Goal: Task Accomplishment & Management: Complete application form

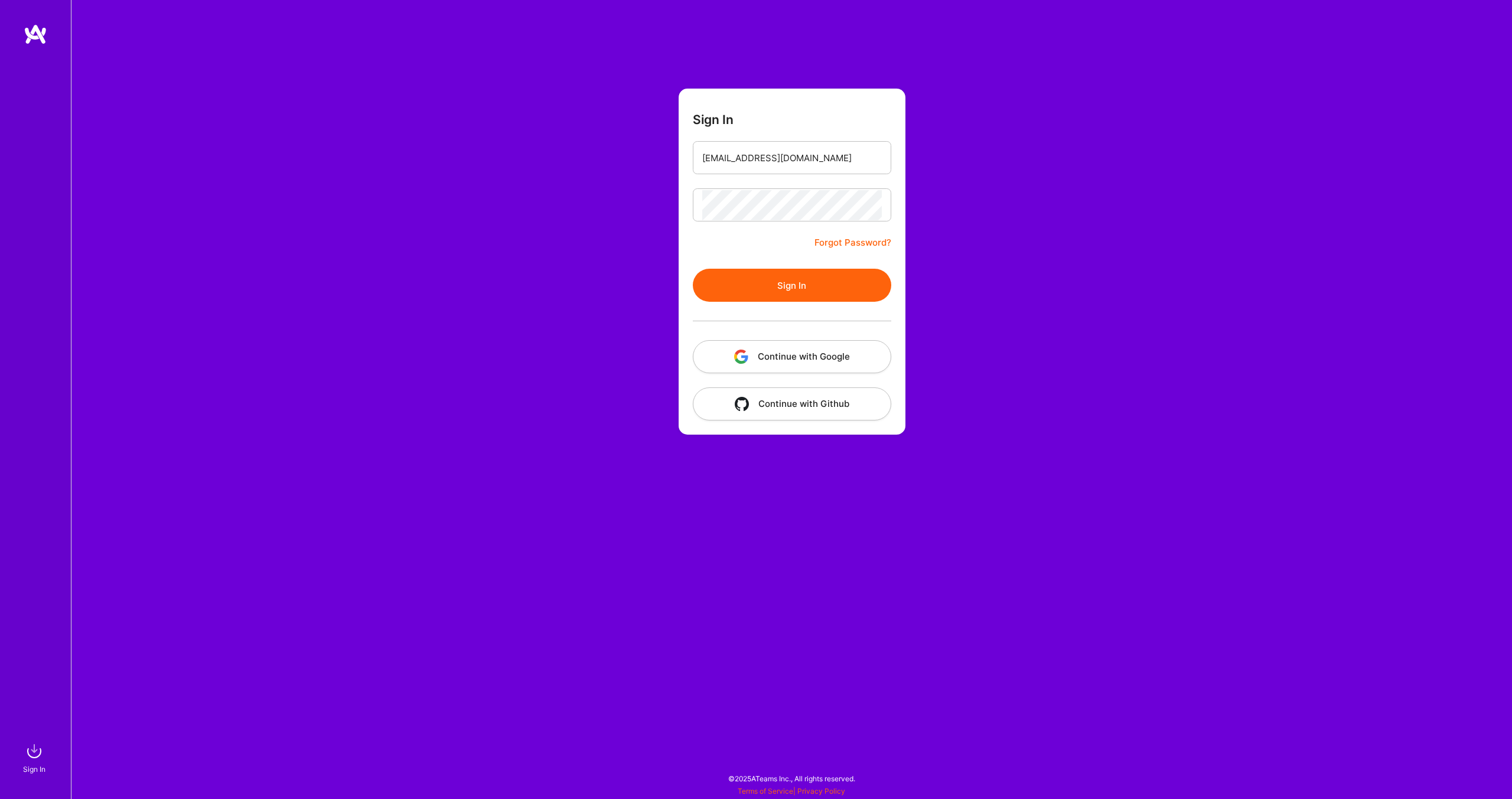
click at [780, 272] on button "Sign In" at bounding box center [791, 284] width 199 height 33
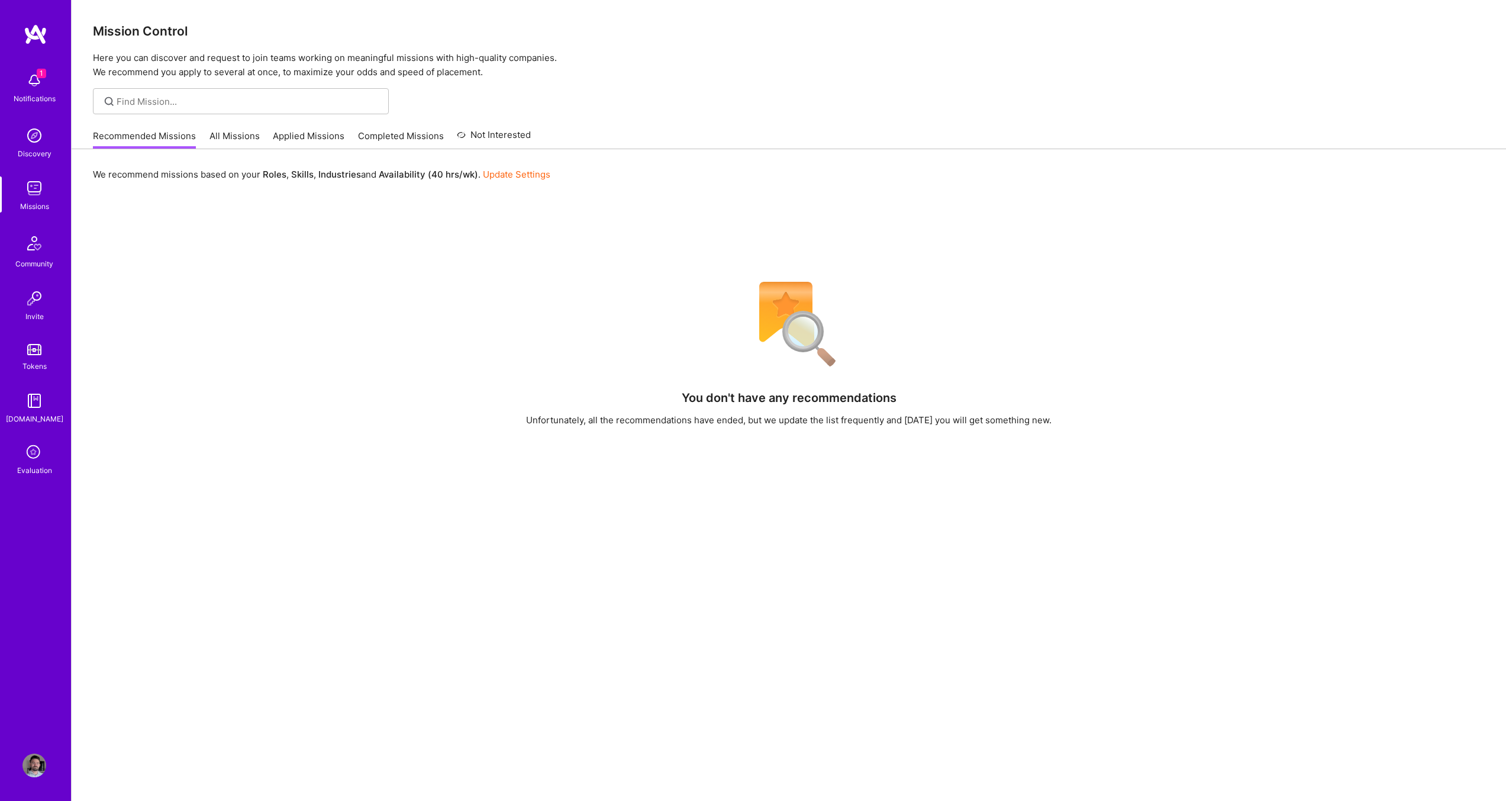
click at [302, 136] on link "Applied Missions" at bounding box center [309, 140] width 72 height 20
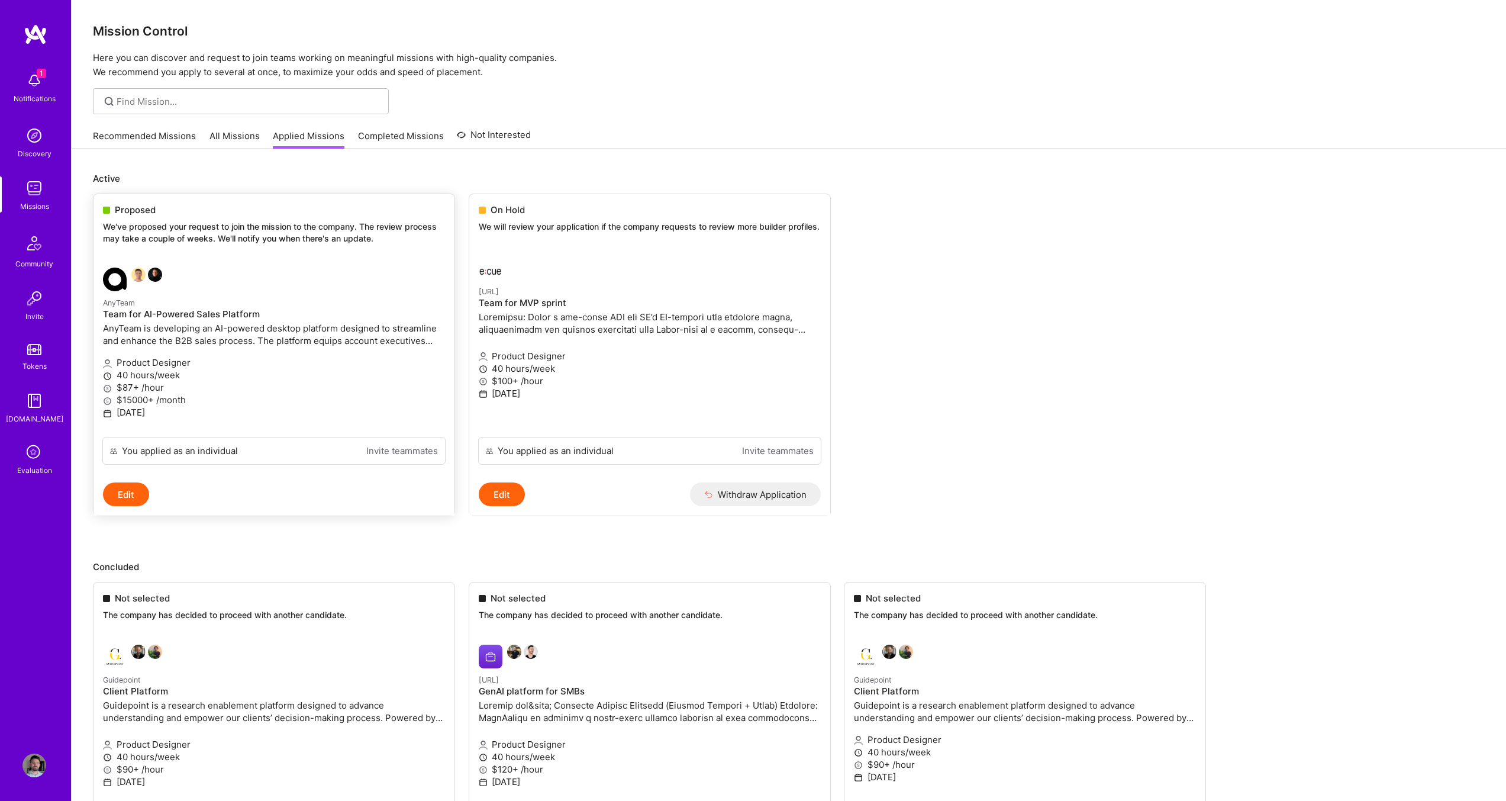
click at [230, 268] on div at bounding box center [217, 279] width 228 height 24
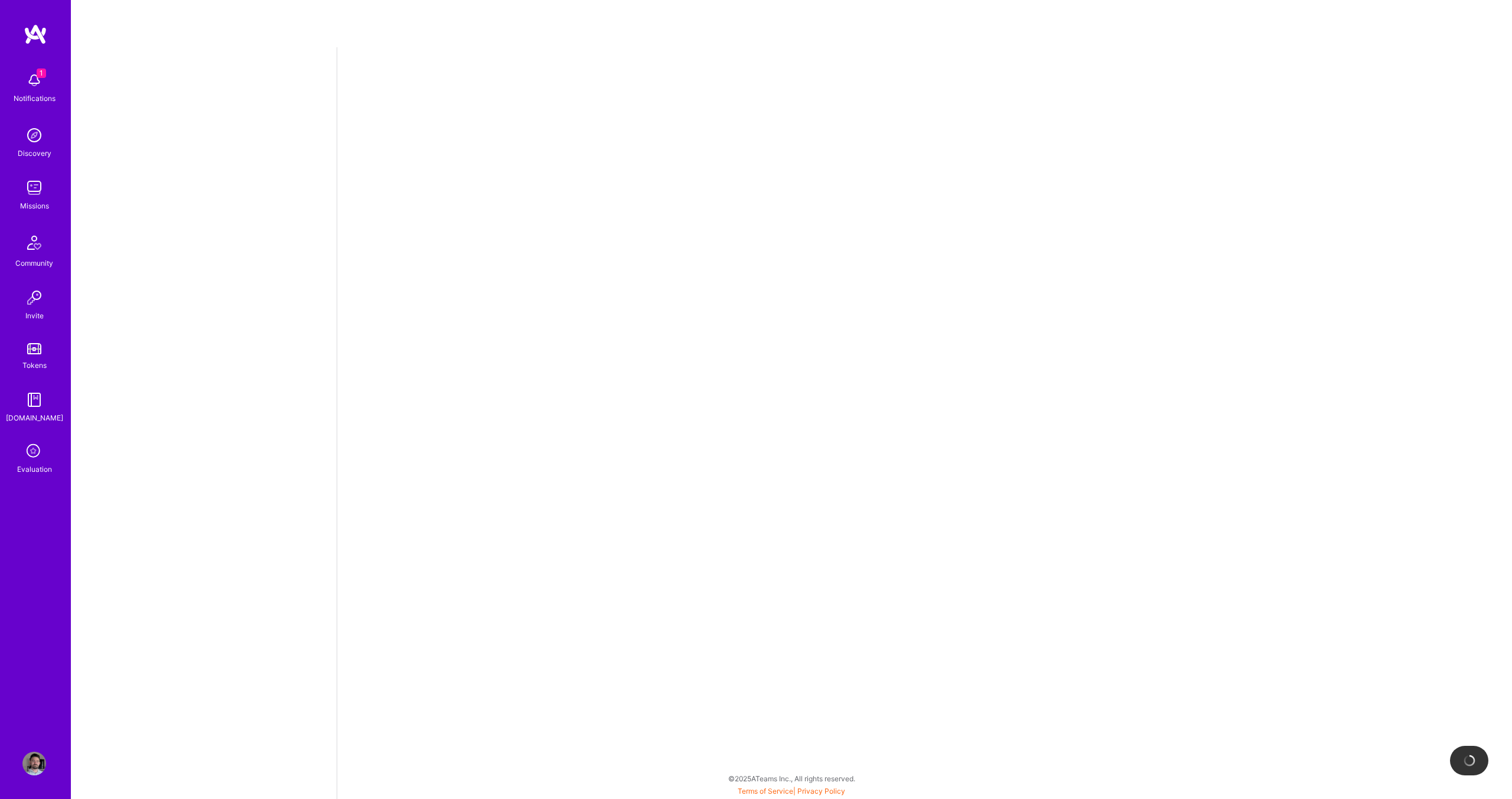
select select "US"
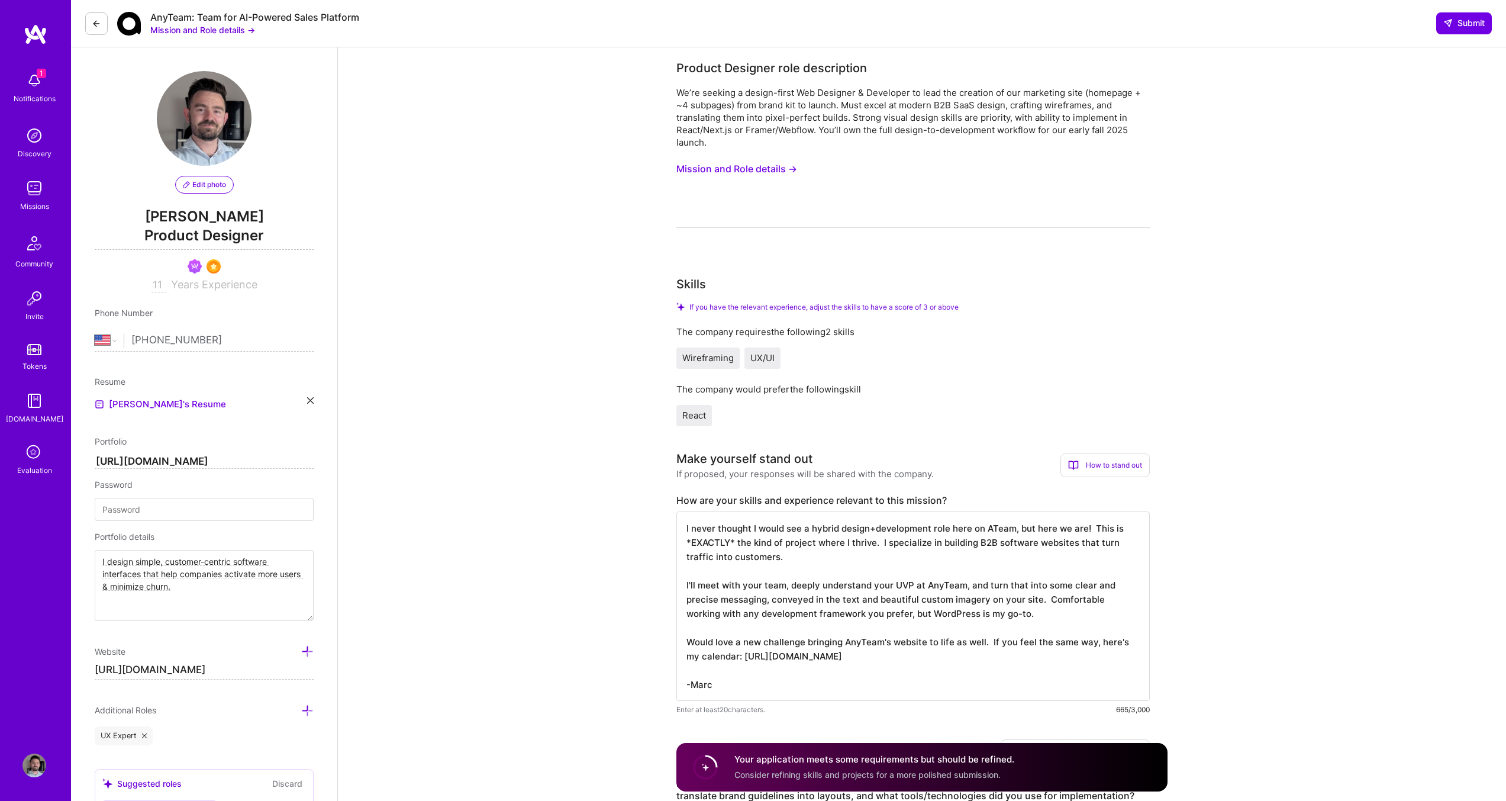
click at [193, 33] on button "Mission and Role details →" at bounding box center [202, 30] width 105 height 12
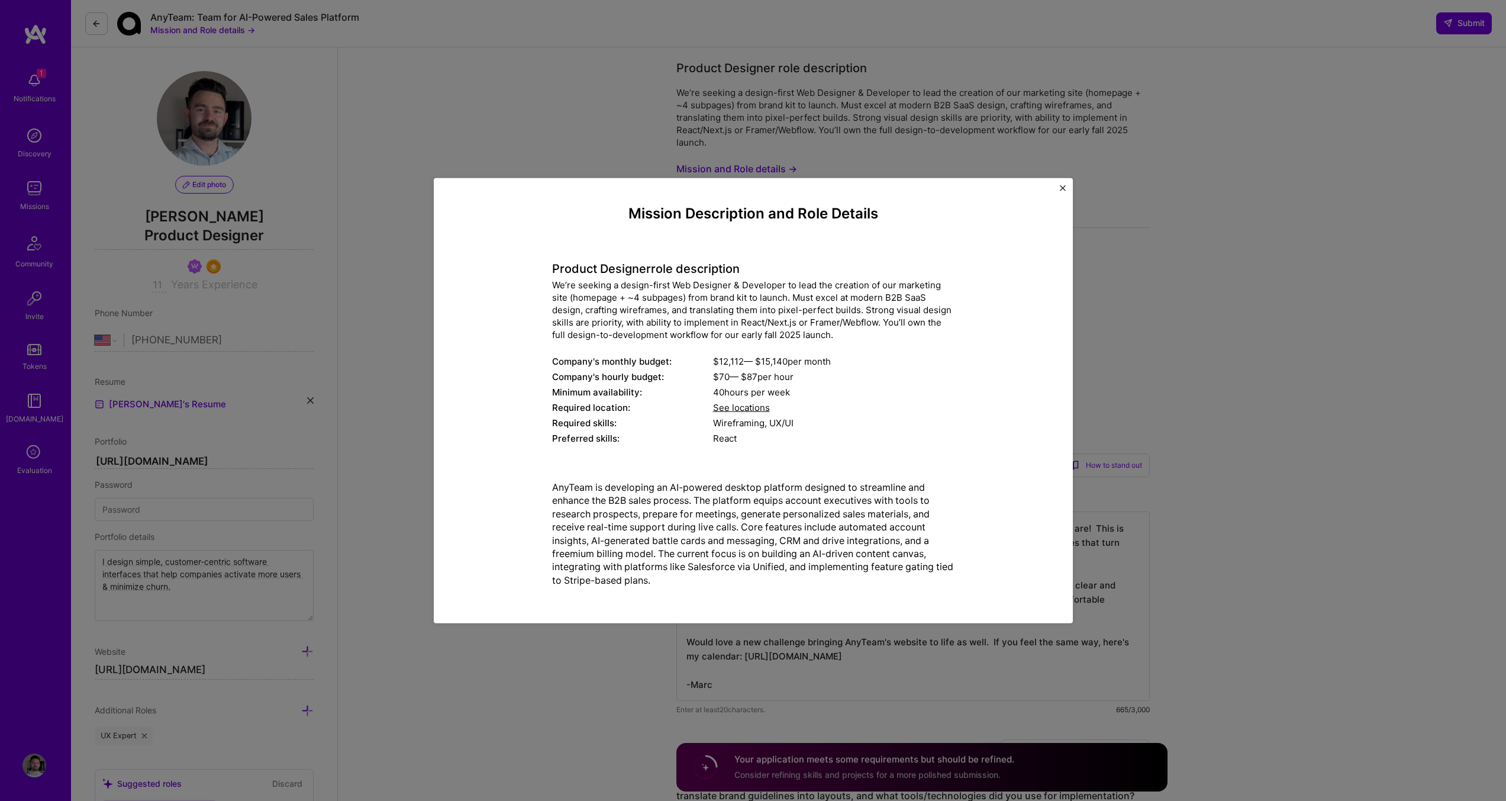
click at [718, 70] on div "Mission Description and Role Details Product Designer role description We’re se…" at bounding box center [753, 400] width 1506 height 801
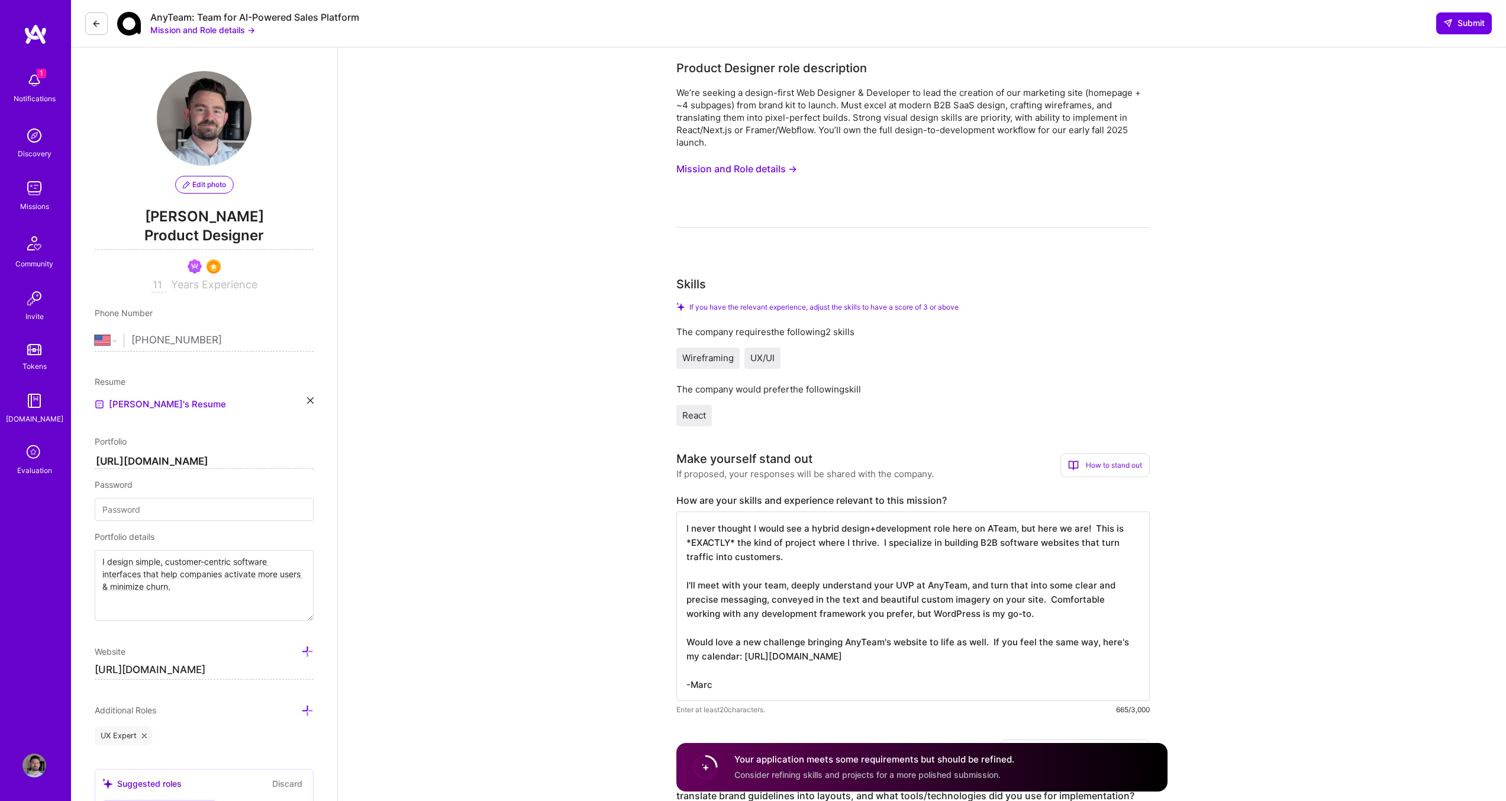
click at [97, 25] on icon at bounding box center [96, 23] width 9 height 9
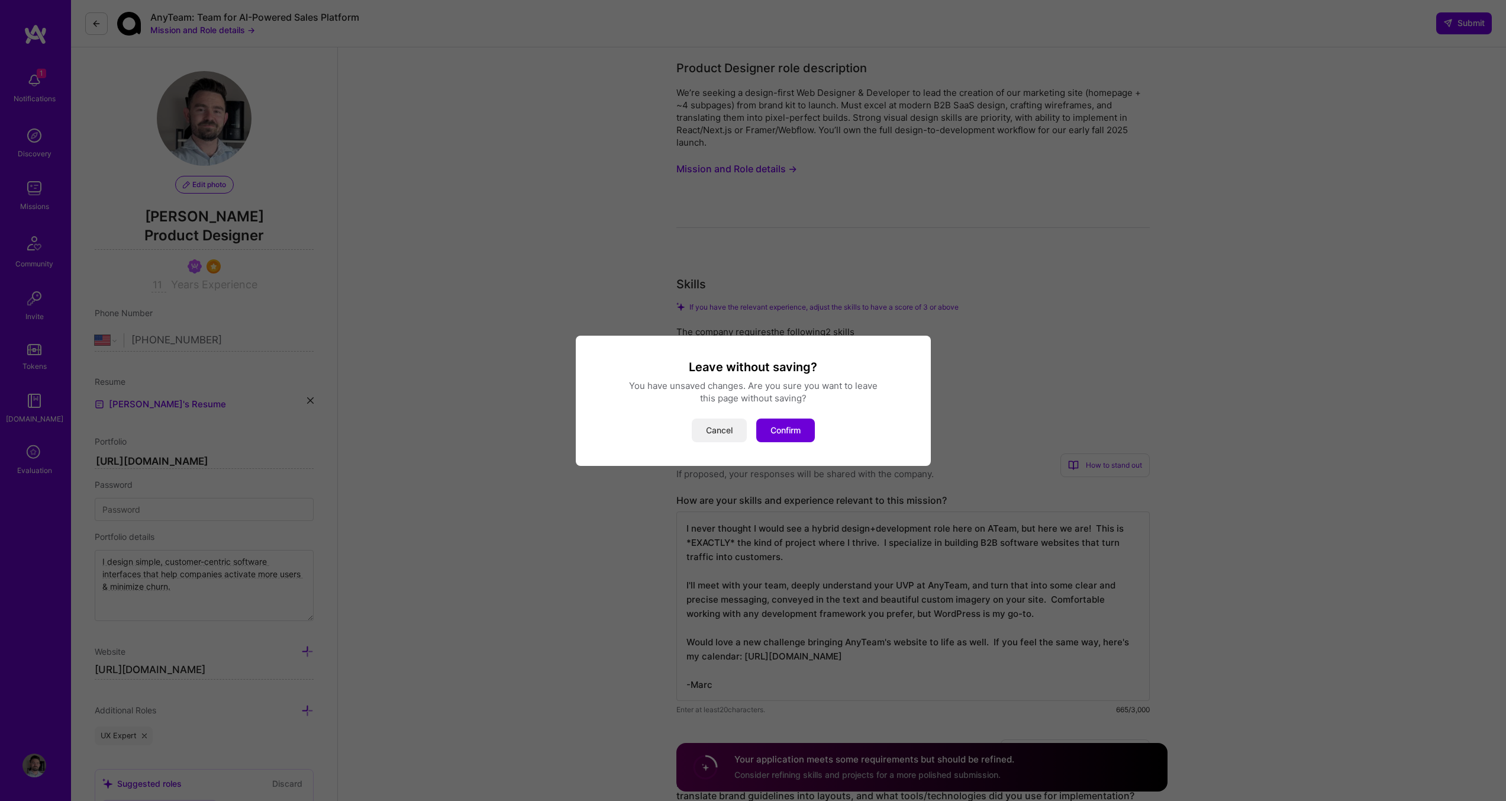
click at [717, 427] on button "Cancel" at bounding box center [719, 430] width 55 height 24
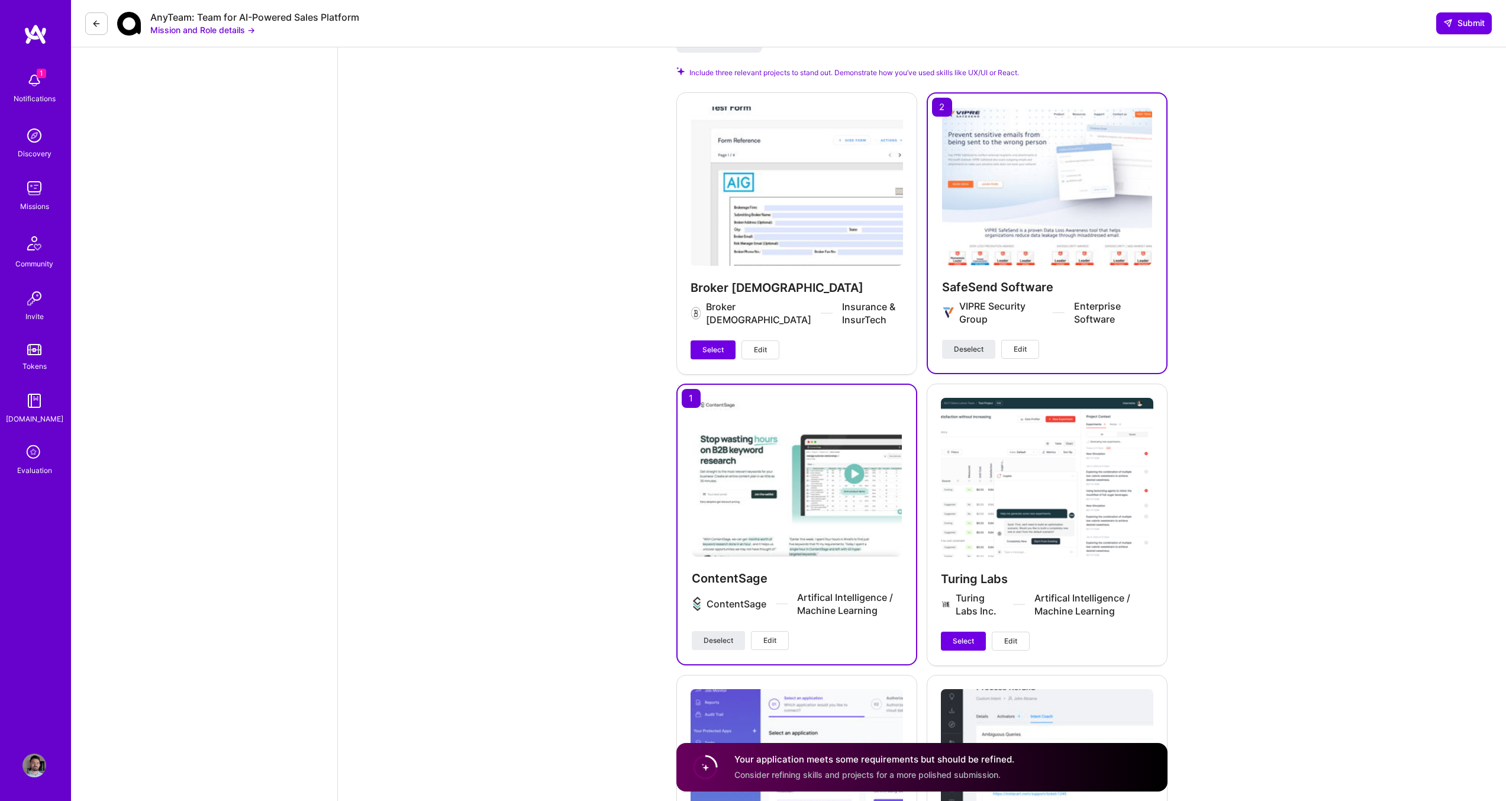
scroll to position [1210, 0]
